Goal: Find specific page/section: Find specific page/section

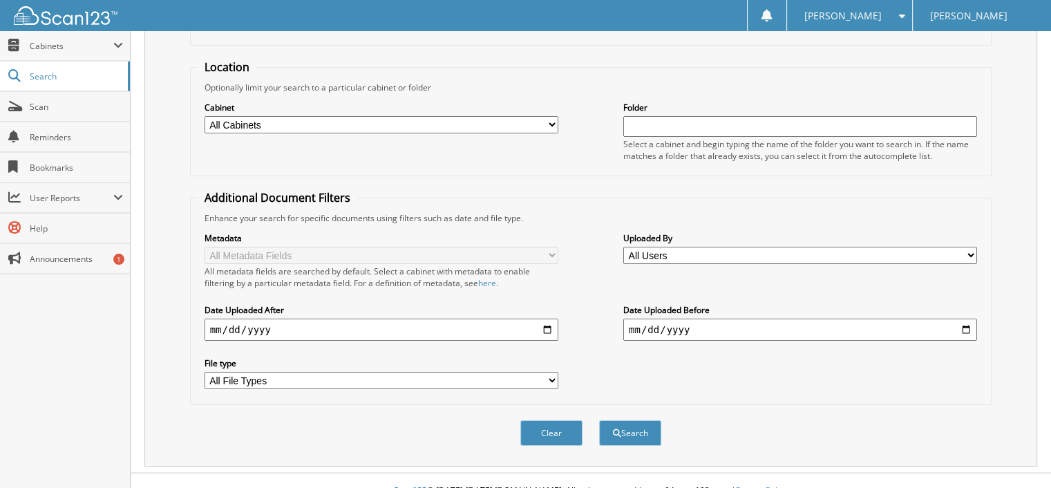
scroll to position [127, 0]
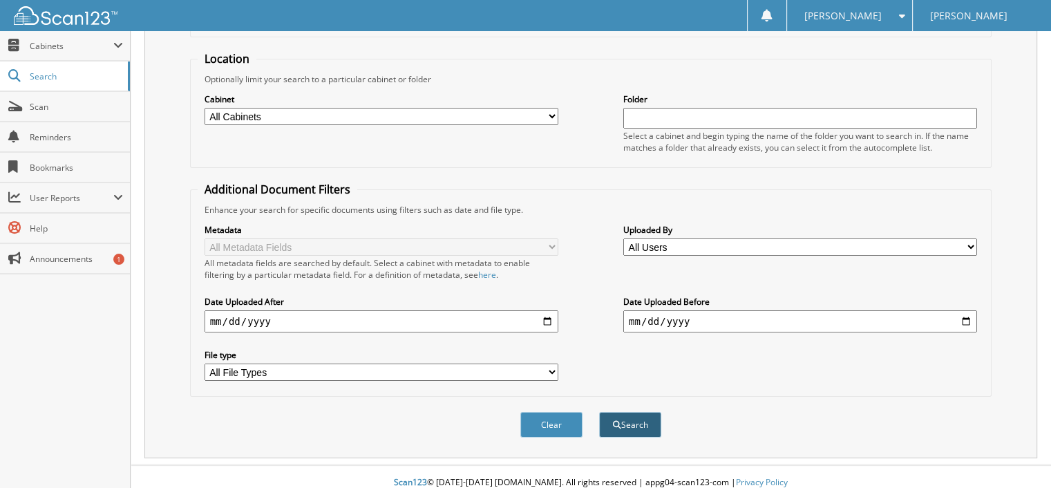
type input "31504"
click at [638, 412] on button "Search" at bounding box center [630, 425] width 62 height 26
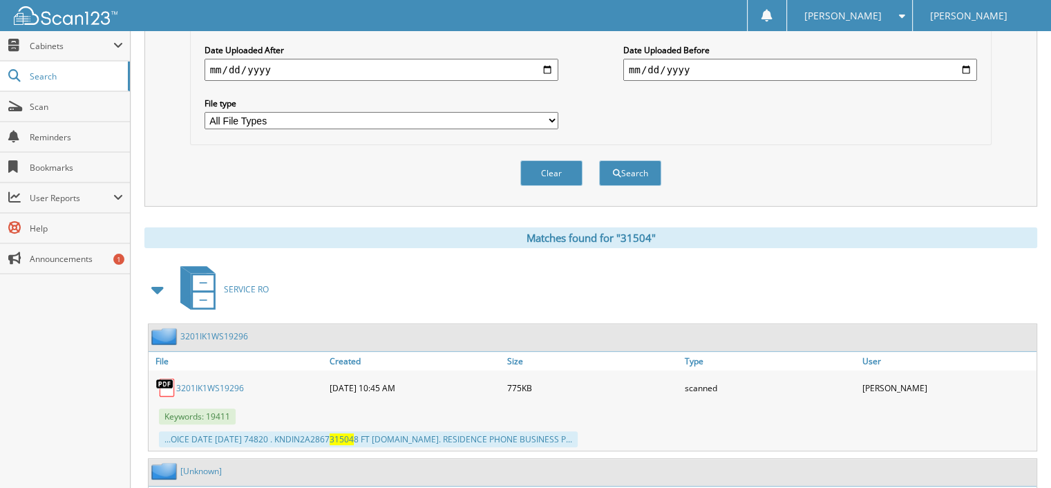
scroll to position [484, 0]
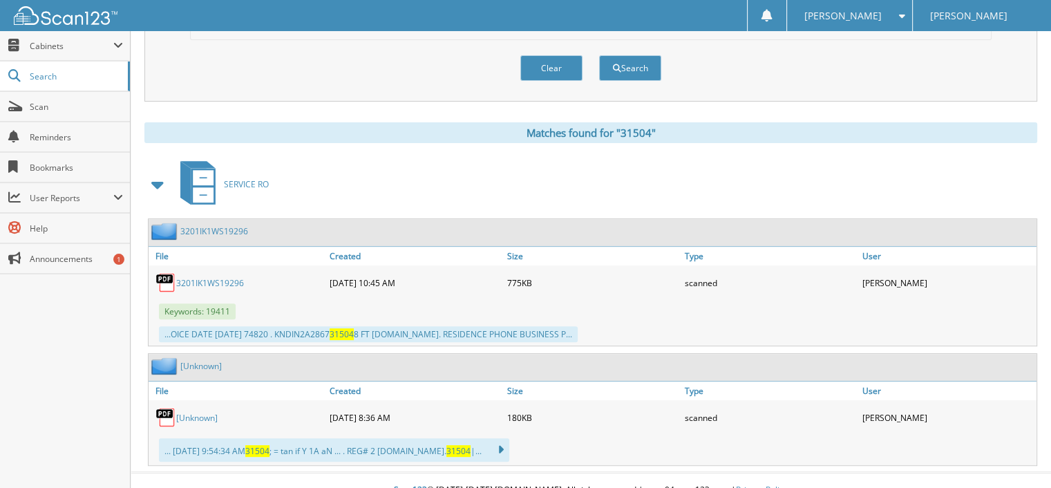
click at [180, 412] on link "[Unknown]" at bounding box center [196, 418] width 41 height 12
click at [562, 55] on button "Clear" at bounding box center [551, 68] width 62 height 26
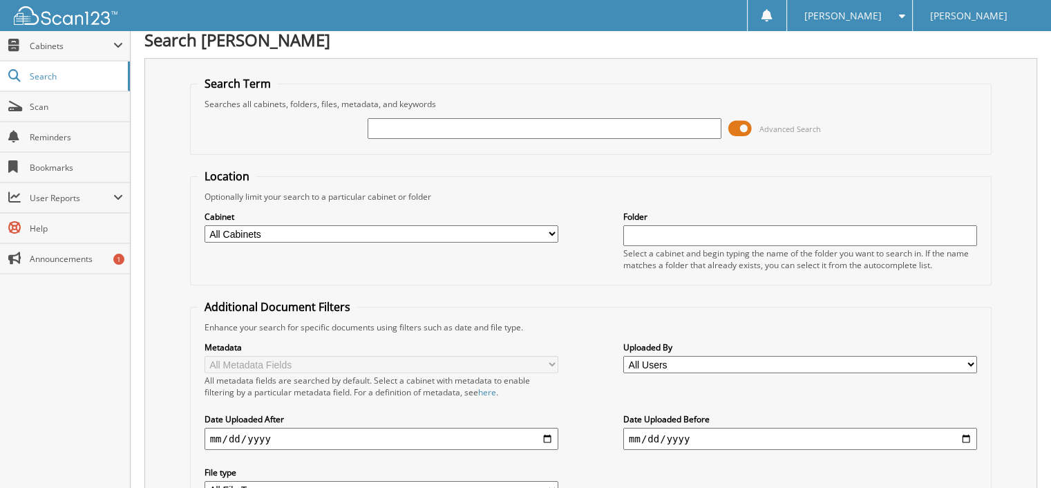
scroll to position [0, 0]
